Goal: Task Accomplishment & Management: Manage account settings

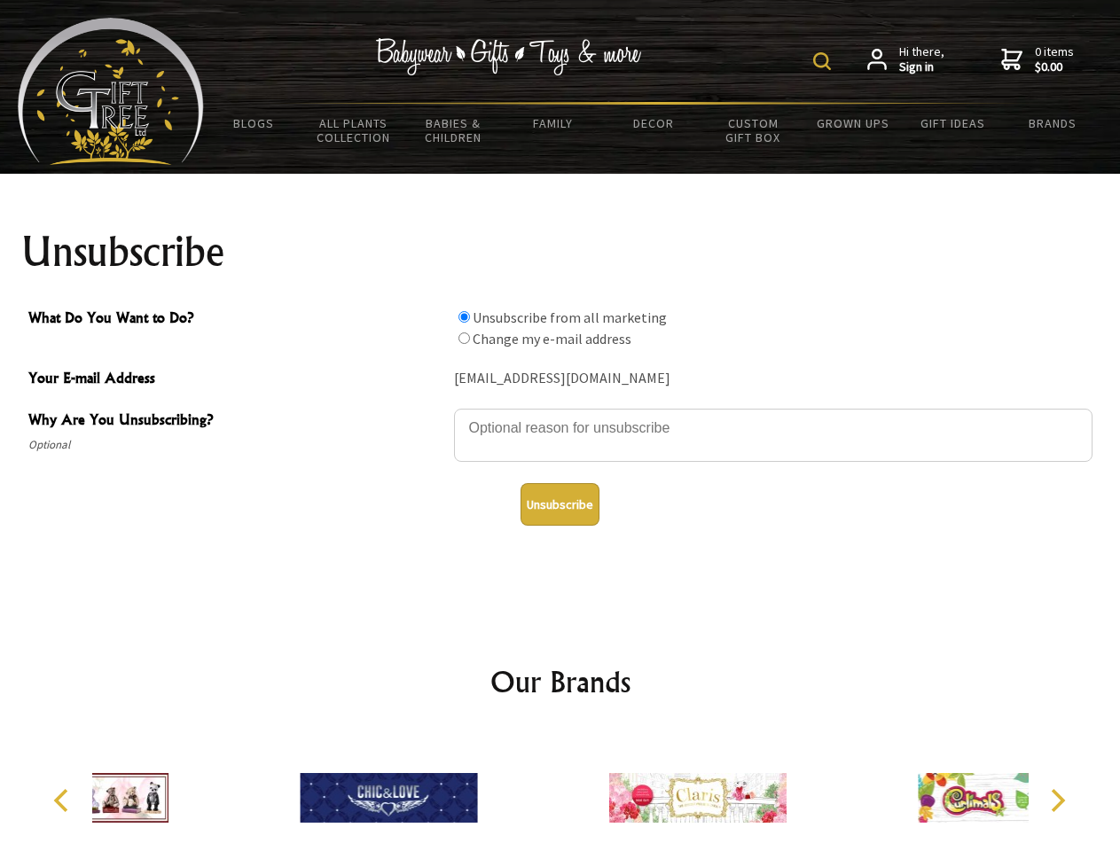
click at [825, 61] on img at bounding box center [822, 61] width 18 height 18
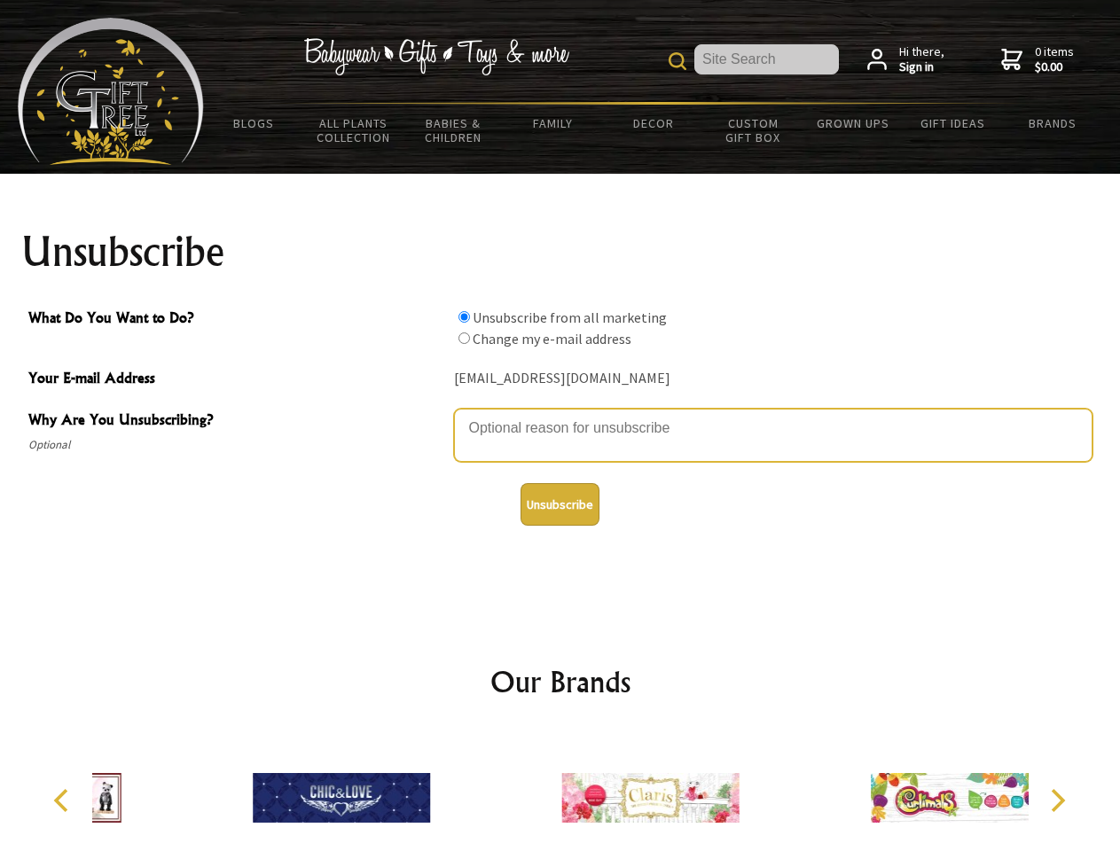
click at [560, 415] on textarea "Why Are You Unsubscribing?" at bounding box center [773, 435] width 638 height 53
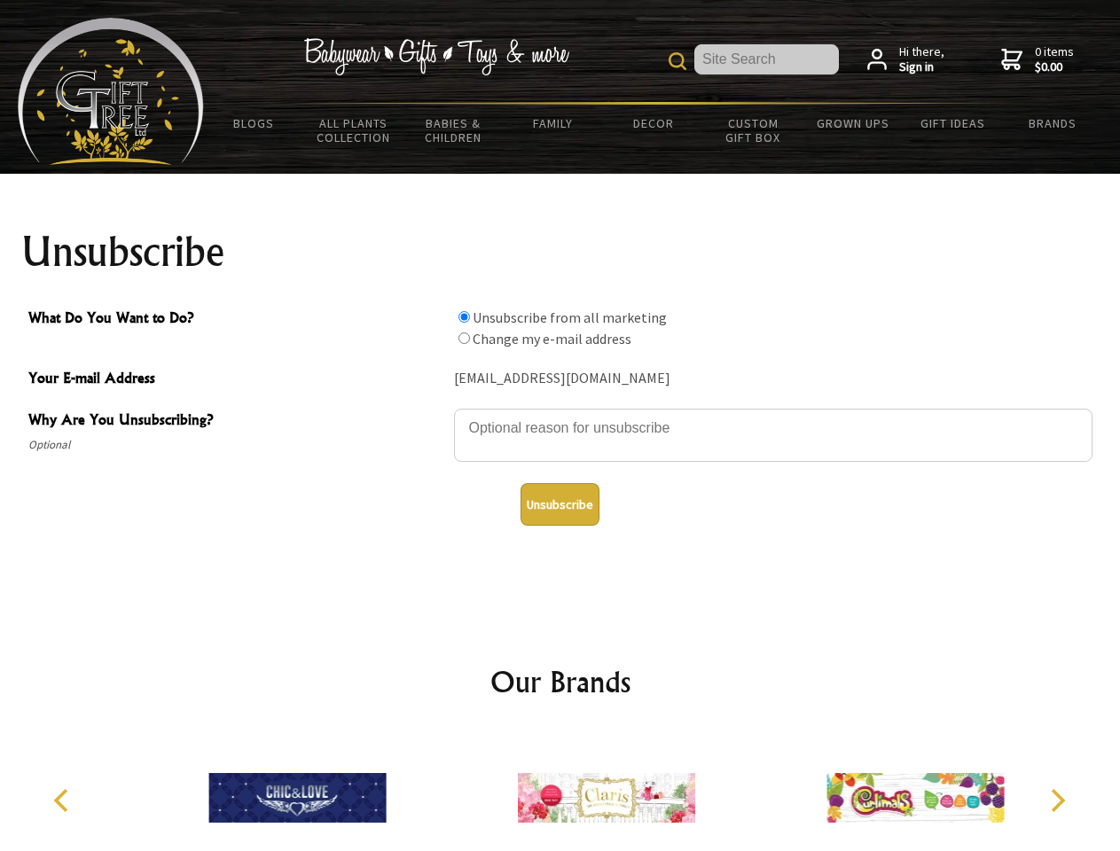
click at [464, 317] on input "What Do You Want to Do?" at bounding box center [464, 317] width 12 height 12
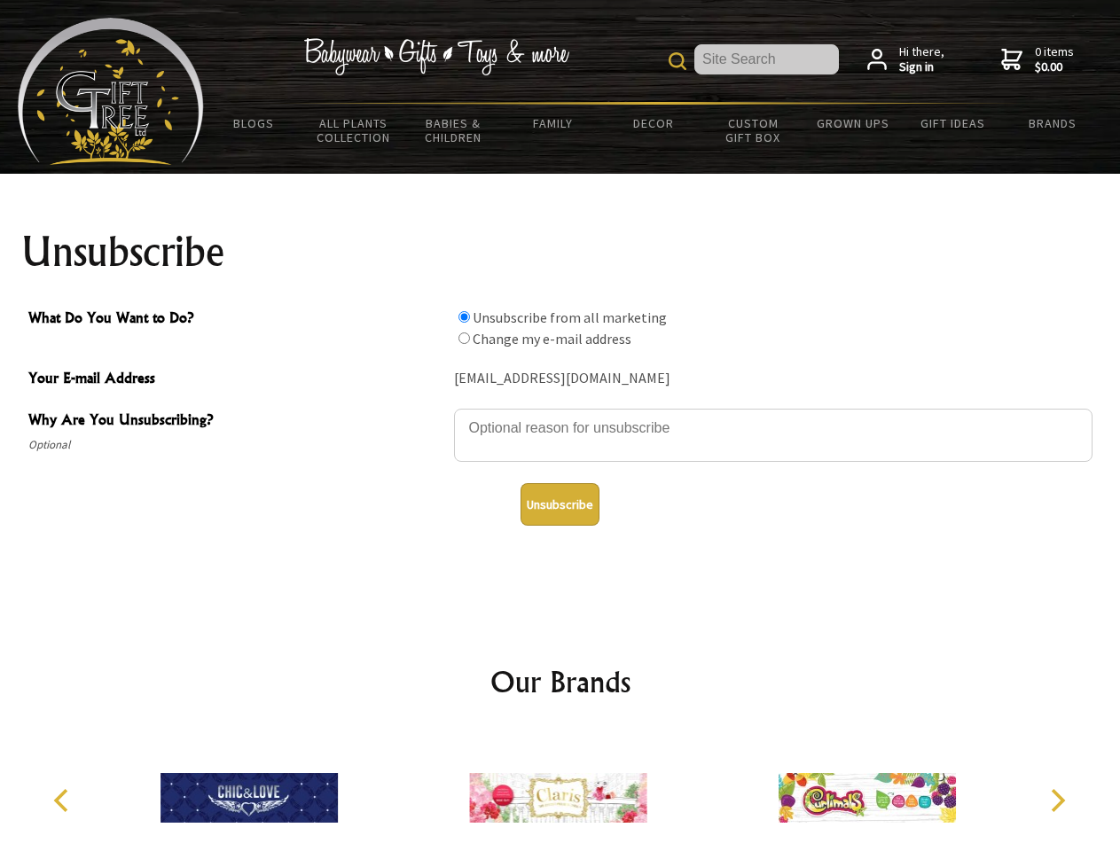
click at [464, 338] on input "What Do You Want to Do?" at bounding box center [464, 339] width 12 height 12
radio input "true"
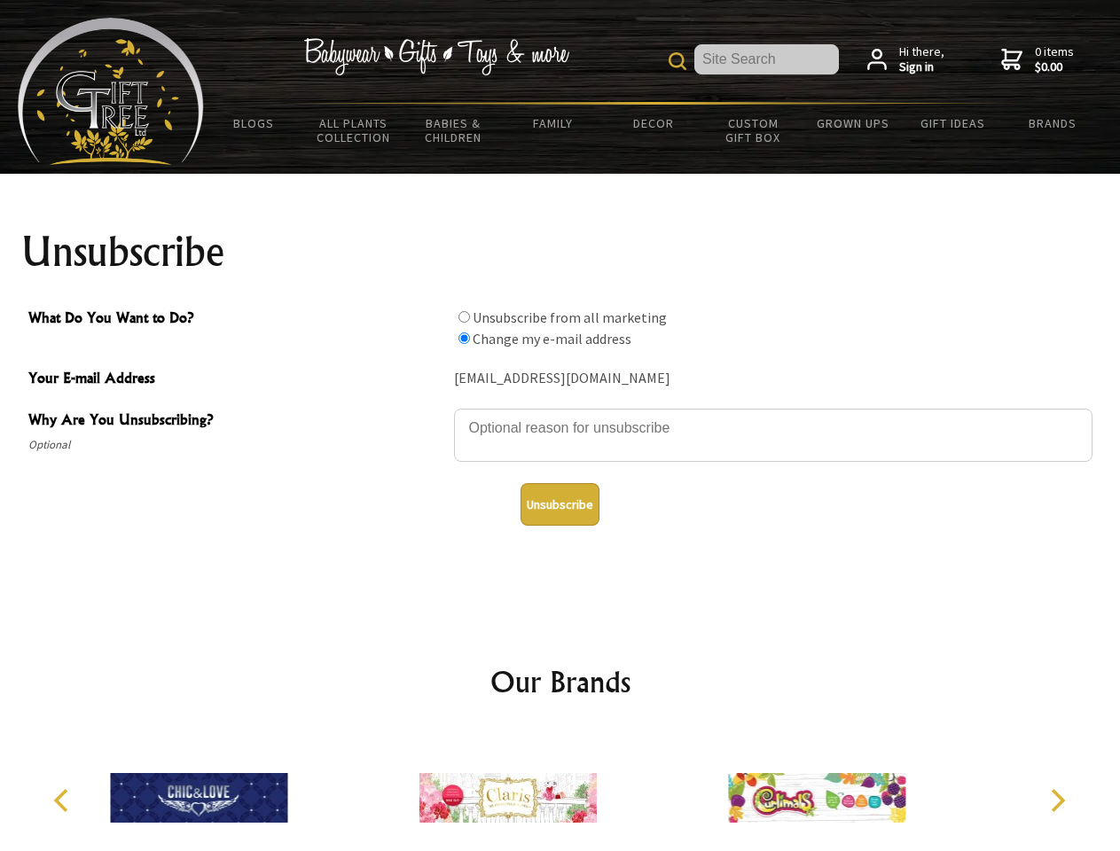
click at [560, 505] on button "Unsubscribe" at bounding box center [559, 504] width 79 height 43
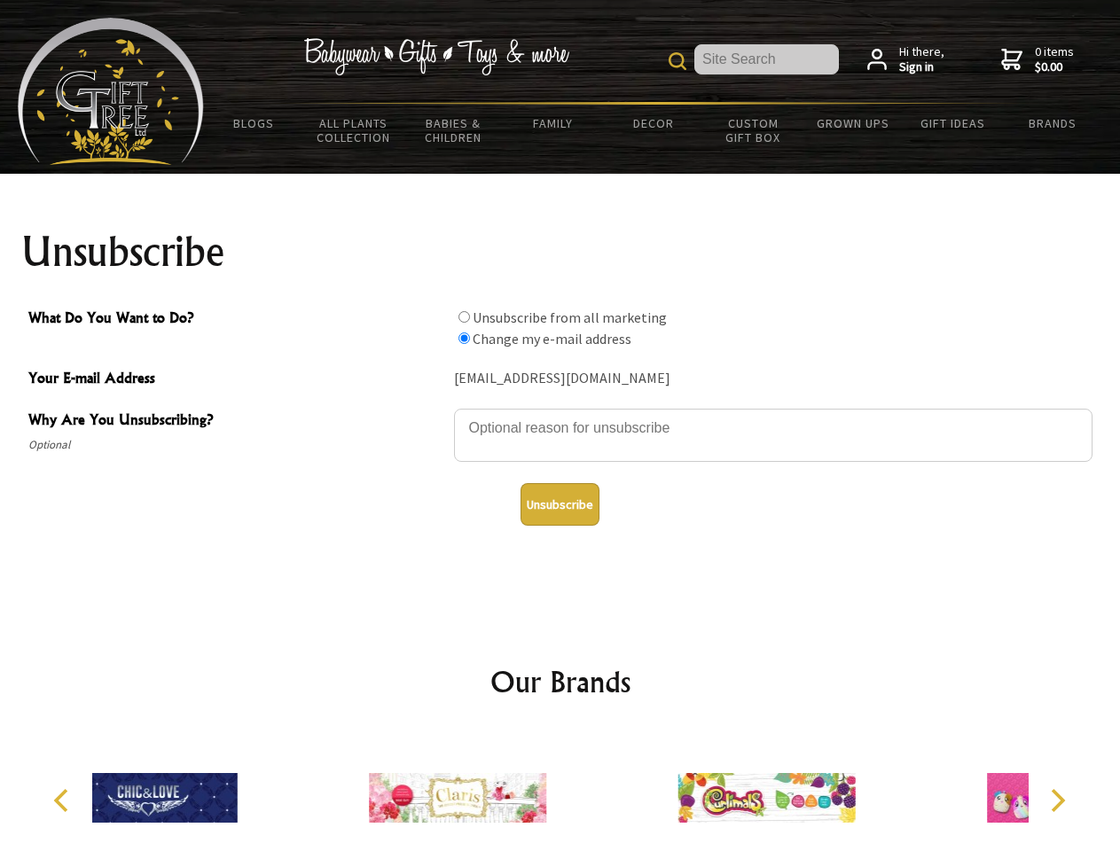
click at [560, 791] on div at bounding box center [457, 801] width 309 height 138
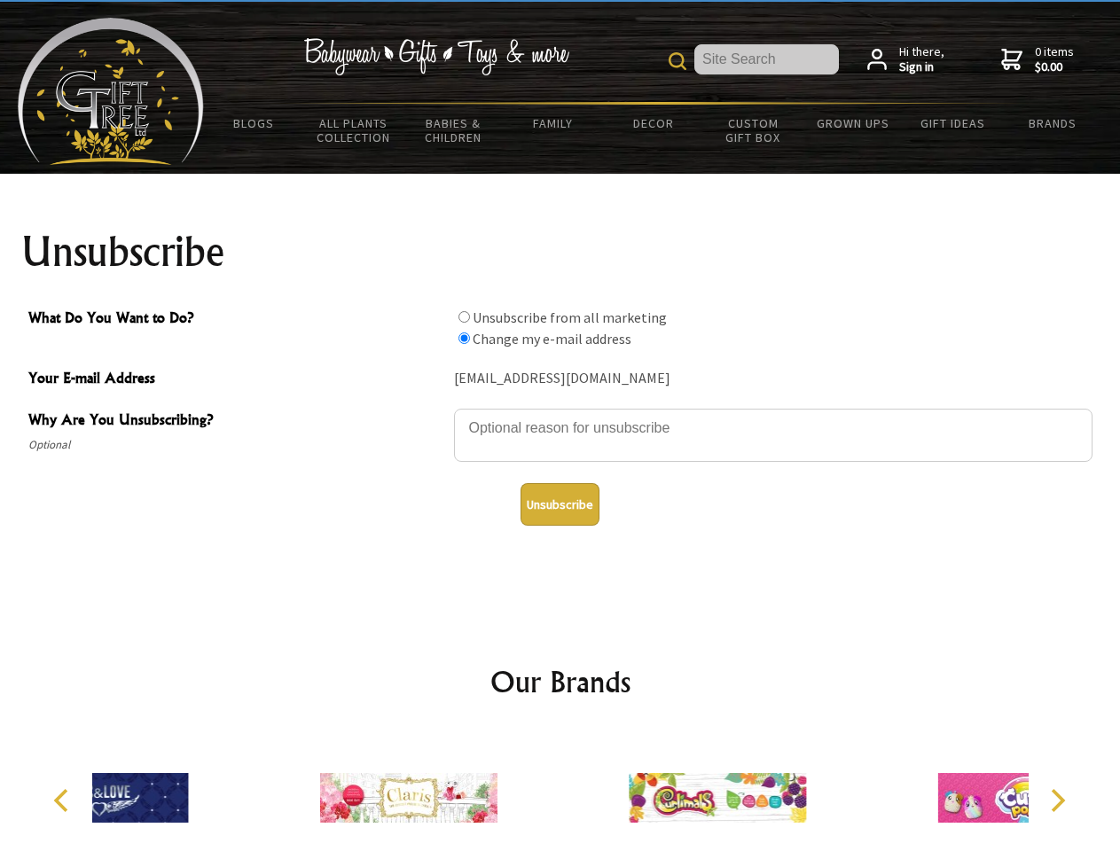
click at [64, 801] on icon "Previous" at bounding box center [62, 800] width 23 height 23
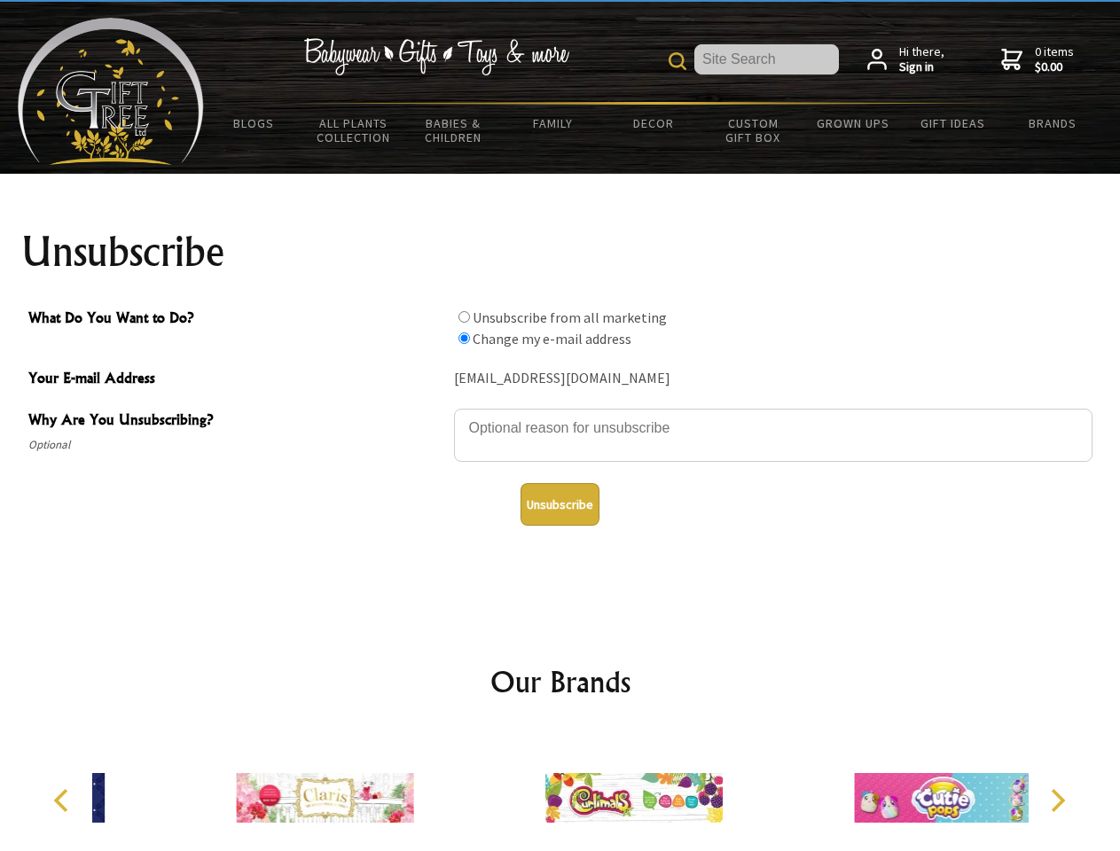
click at [1057, 801] on icon "Next" at bounding box center [1056, 800] width 23 height 23
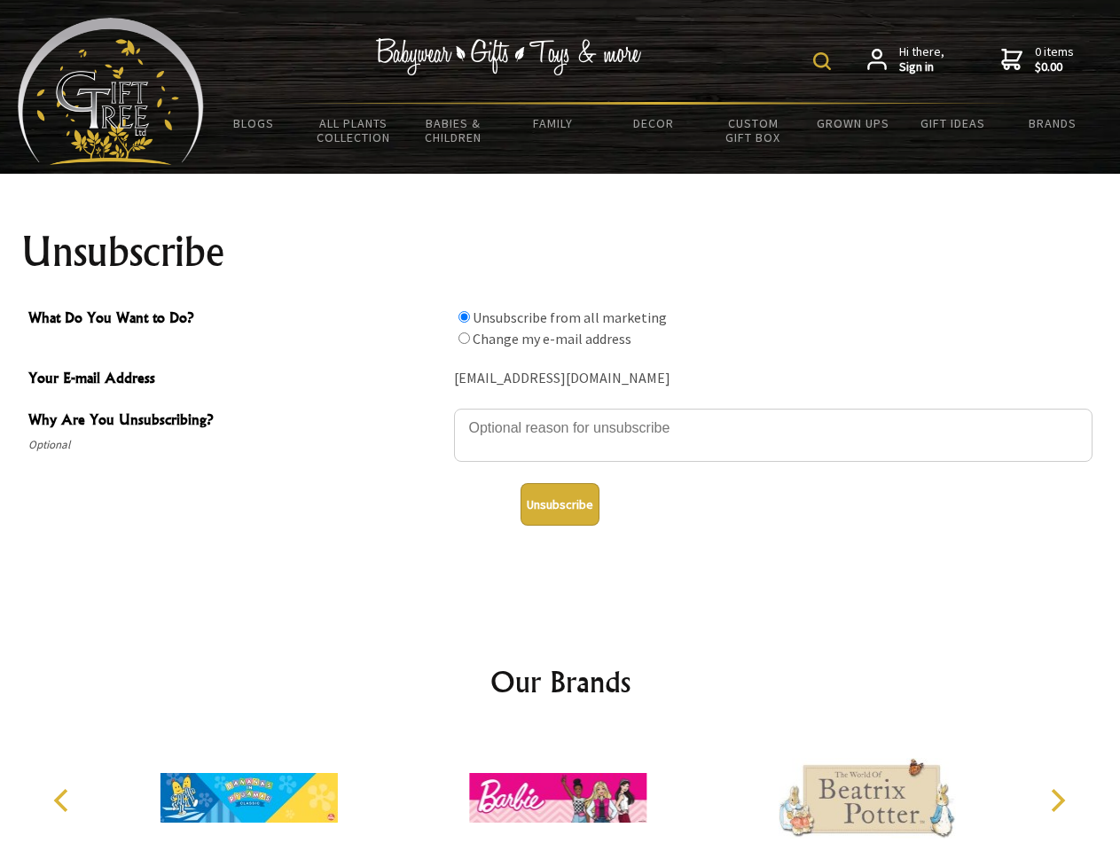
click at [825, 61] on img at bounding box center [822, 61] width 18 height 18
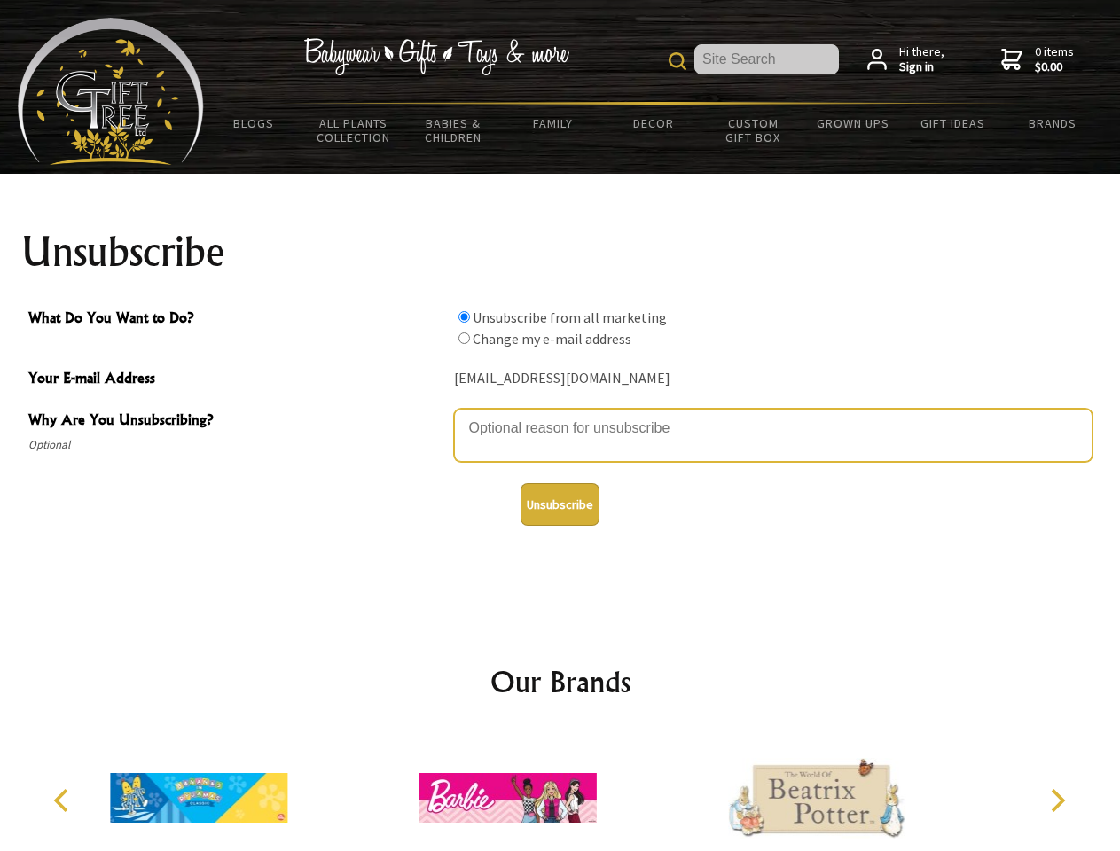
click at [560, 415] on textarea "Why Are You Unsubscribing?" at bounding box center [773, 435] width 638 height 53
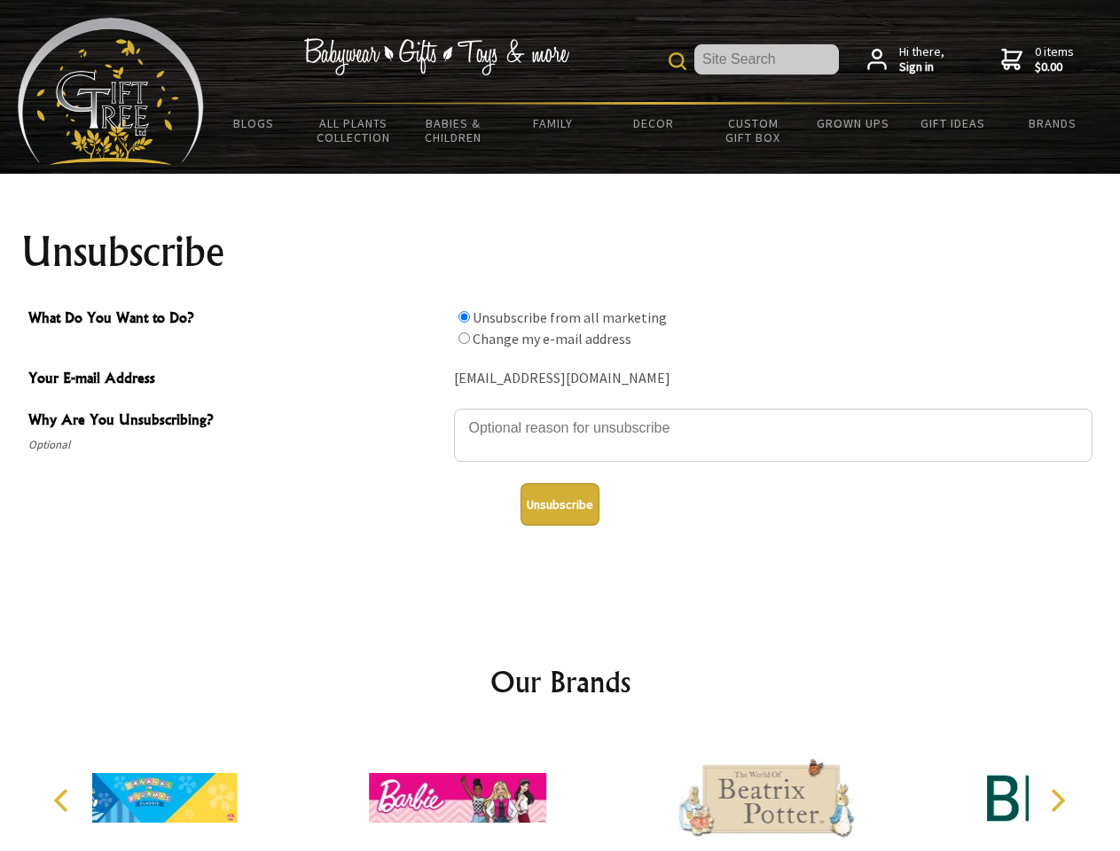
click at [464, 317] on input "What Do You Want to Do?" at bounding box center [464, 317] width 12 height 12
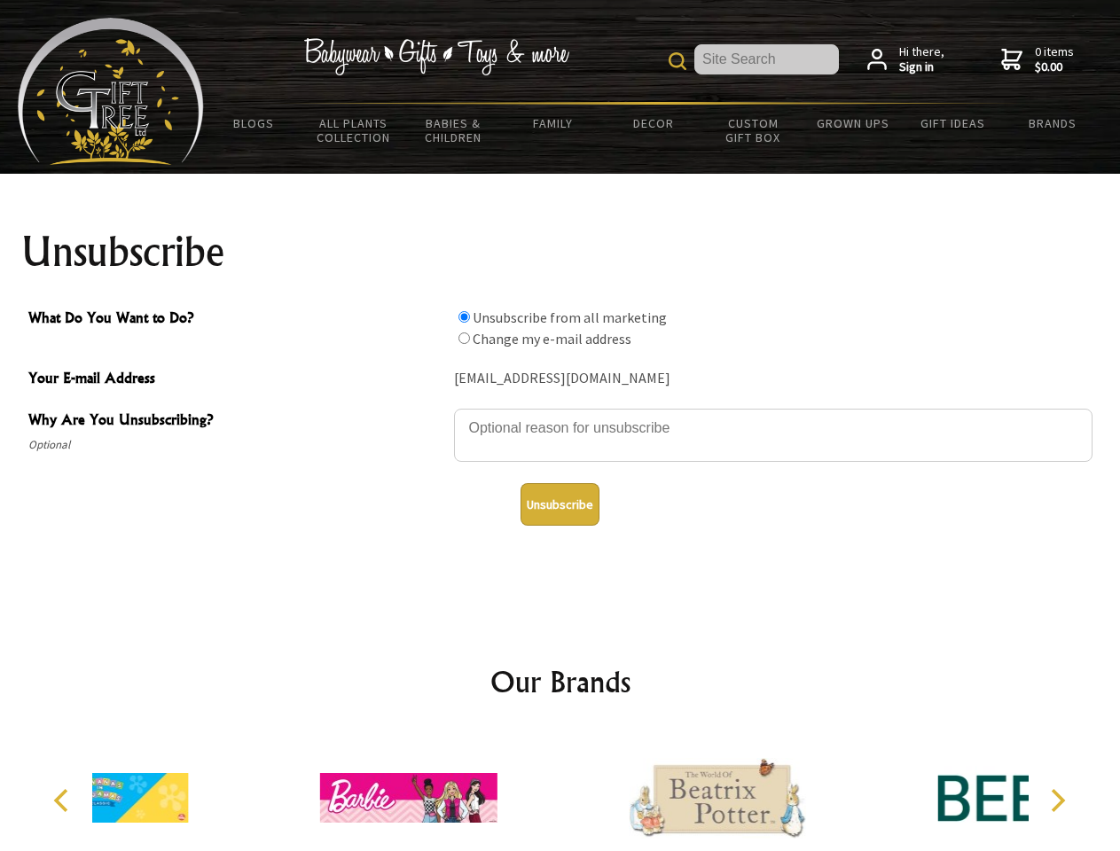
click at [464, 338] on input "What Do You Want to Do?" at bounding box center [464, 339] width 12 height 12
radio input "true"
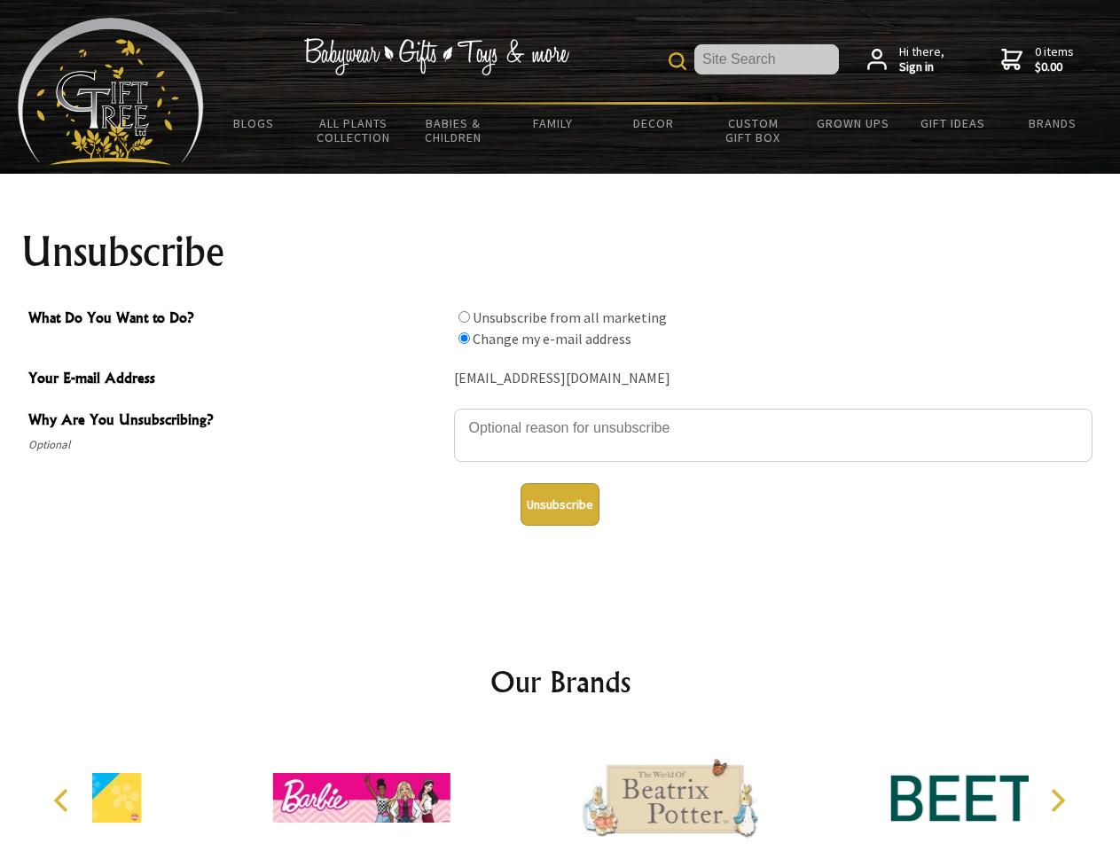
click at [560, 505] on button "Unsubscribe" at bounding box center [559, 504] width 79 height 43
click at [64, 801] on icon "Previous" at bounding box center [62, 800] width 23 height 23
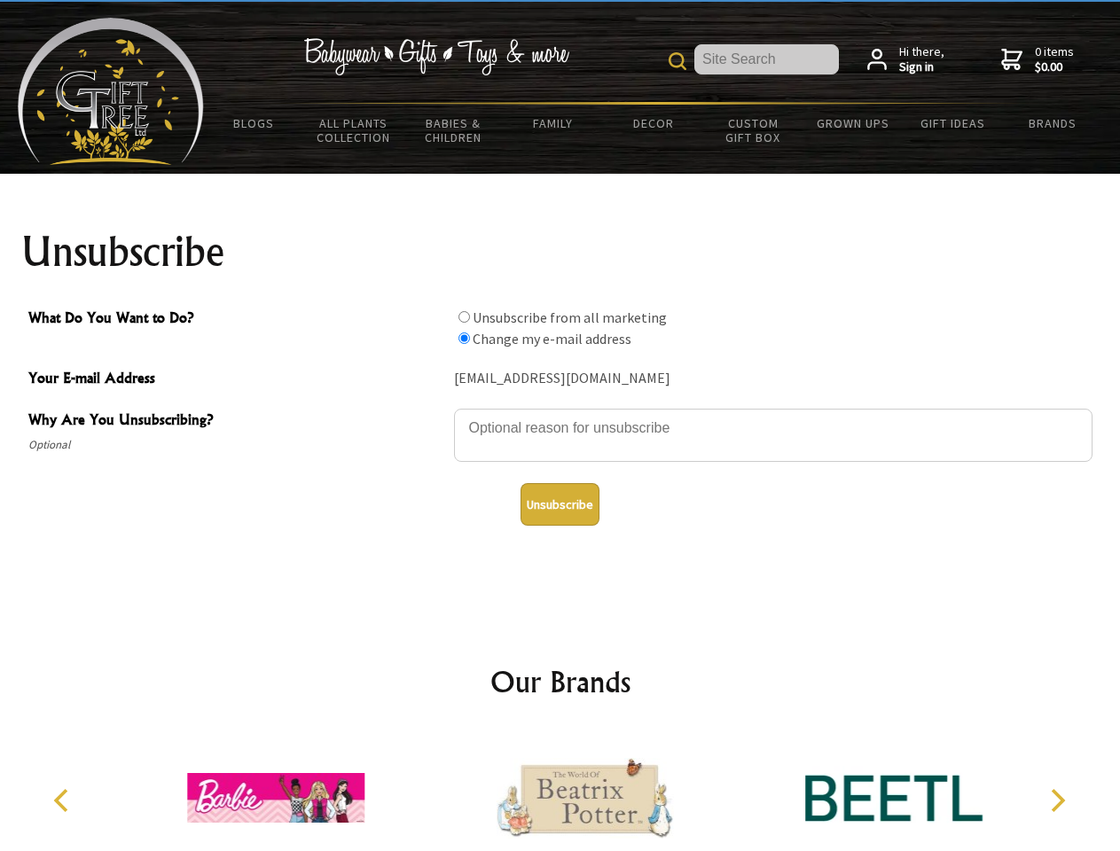
click at [1057, 801] on icon "Next" at bounding box center [1056, 800] width 23 height 23
